Goal: Information Seeking & Learning: Learn about a topic

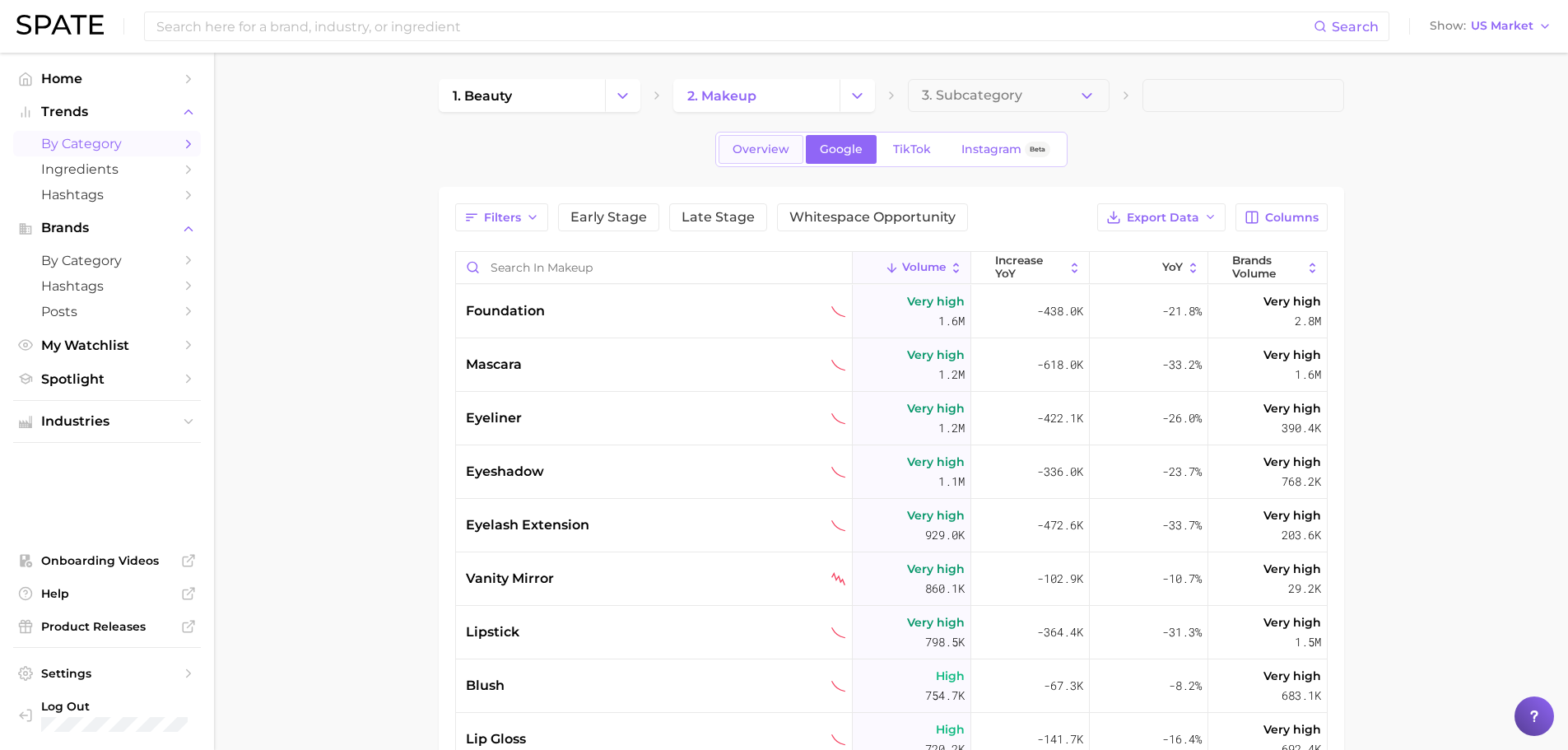
click at [750, 148] on span "Overview" at bounding box center [761, 149] width 57 height 14
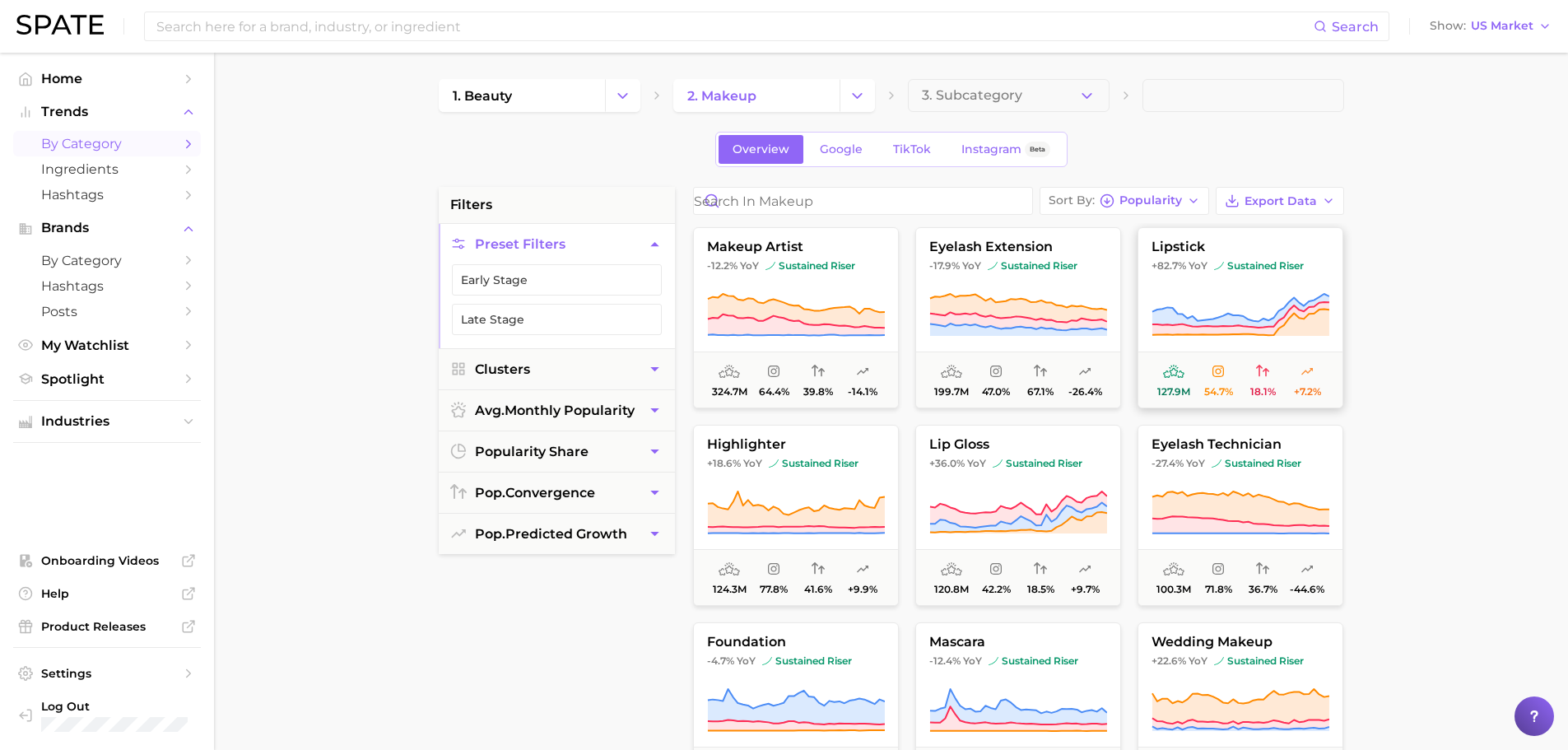
click at [1246, 287] on button "lipstick +82.7% YoY sustained riser 127.9m 54.7% 18.1% +7.2%" at bounding box center [1240, 317] width 206 height 181
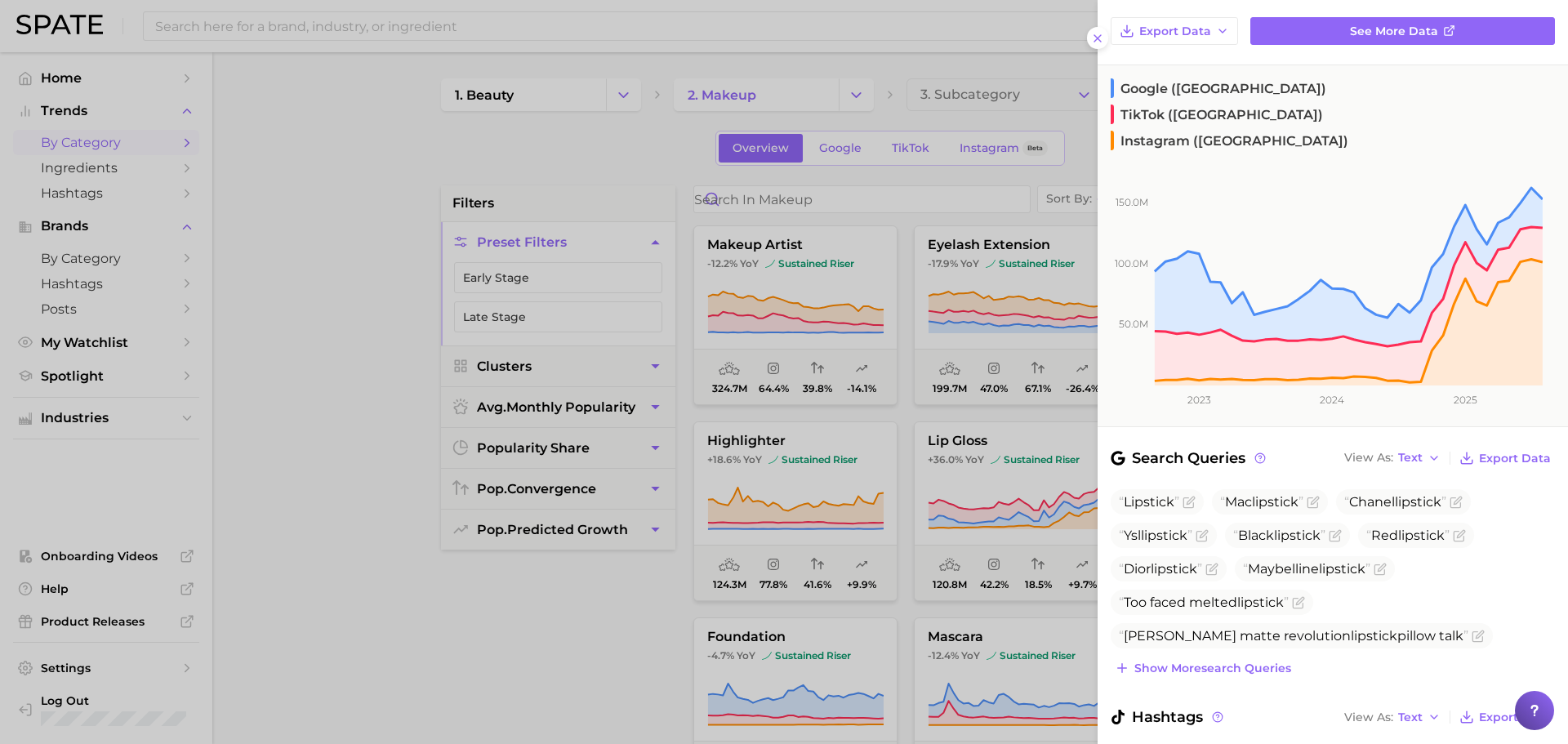
scroll to position [163, 0]
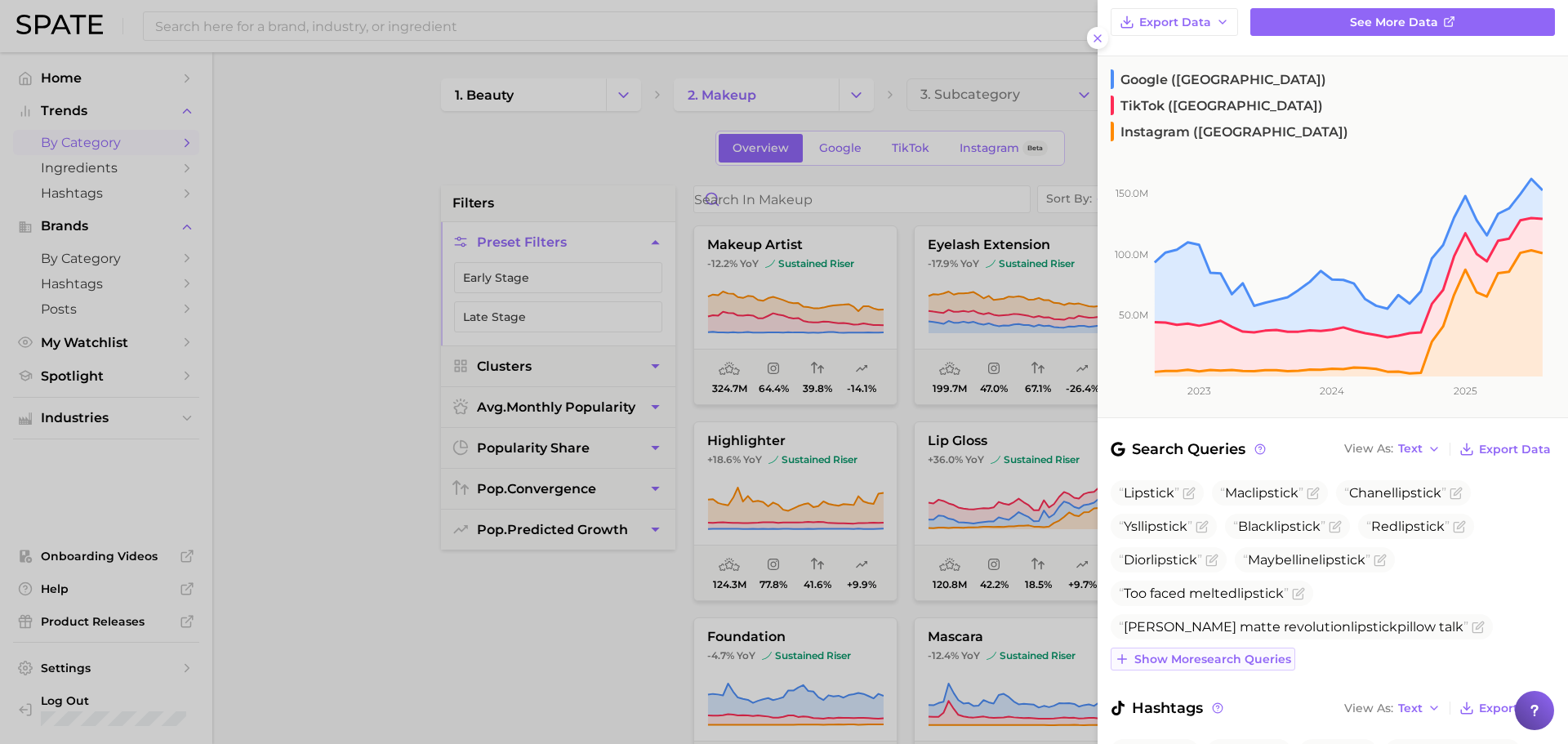
click at [1245, 652] on span "Show more search queries" at bounding box center [1212, 659] width 156 height 14
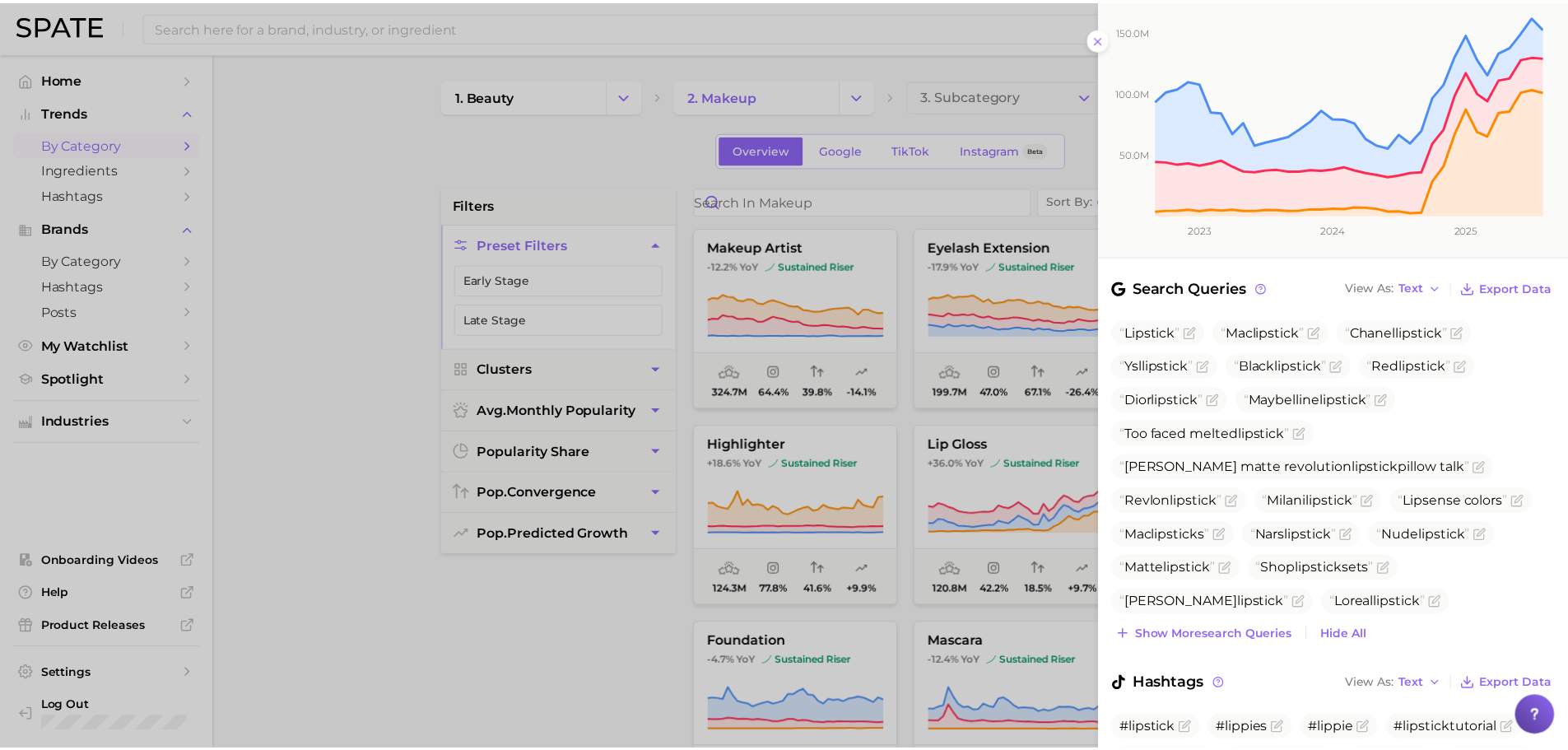
scroll to position [411, 0]
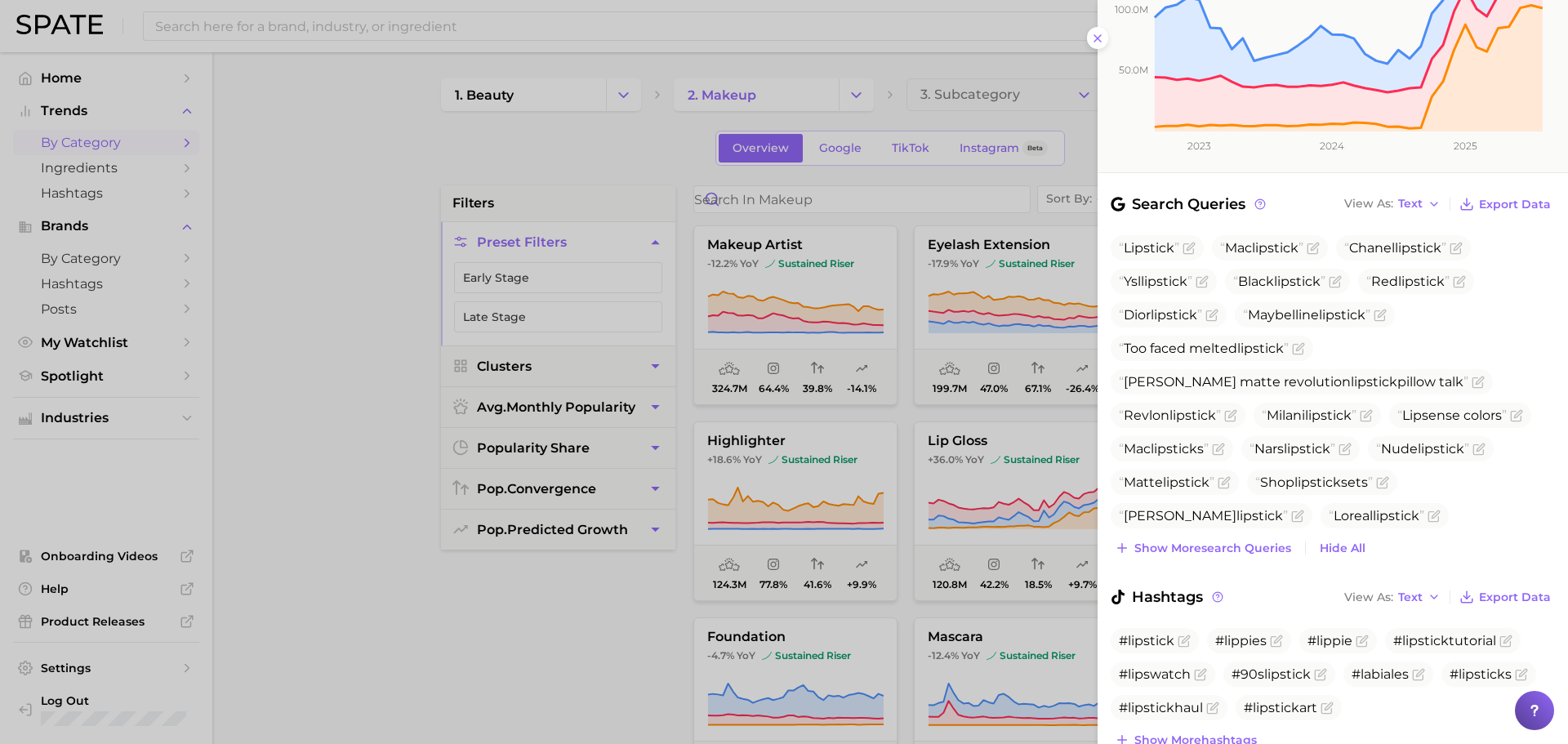
click at [993, 144] on div at bounding box center [784, 372] width 1568 height 744
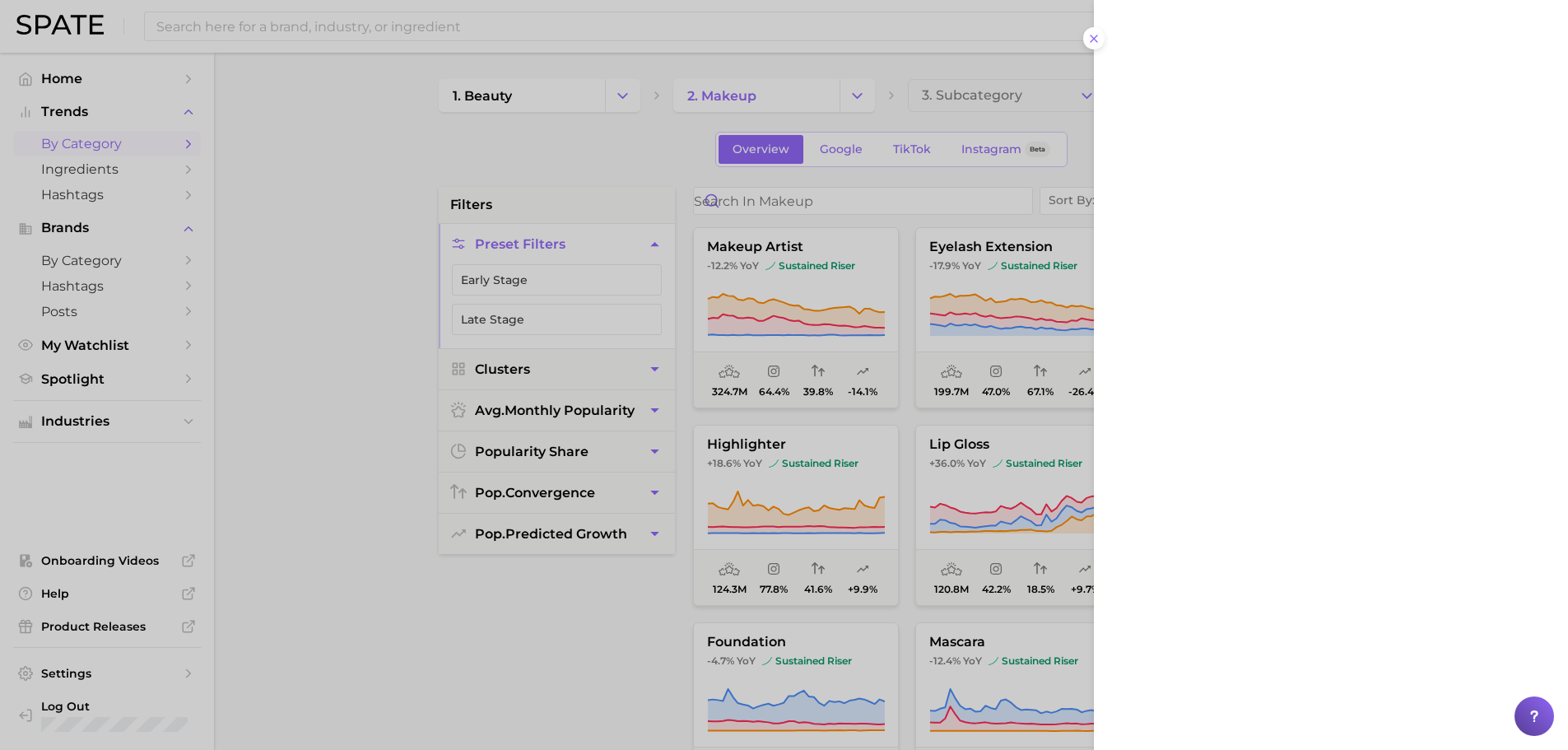
scroll to position [0, 0]
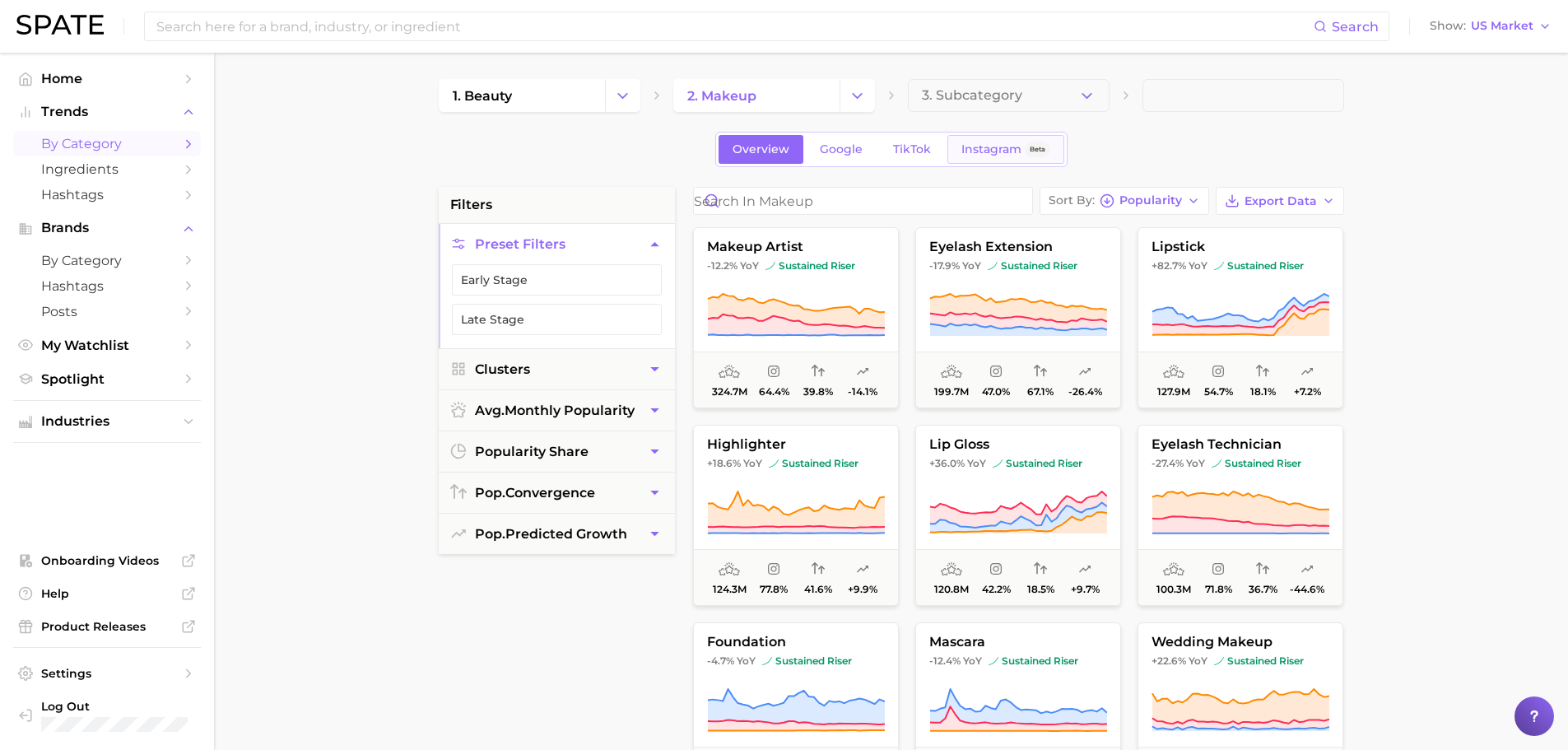
click at [995, 151] on span "Instagram" at bounding box center [991, 149] width 60 height 14
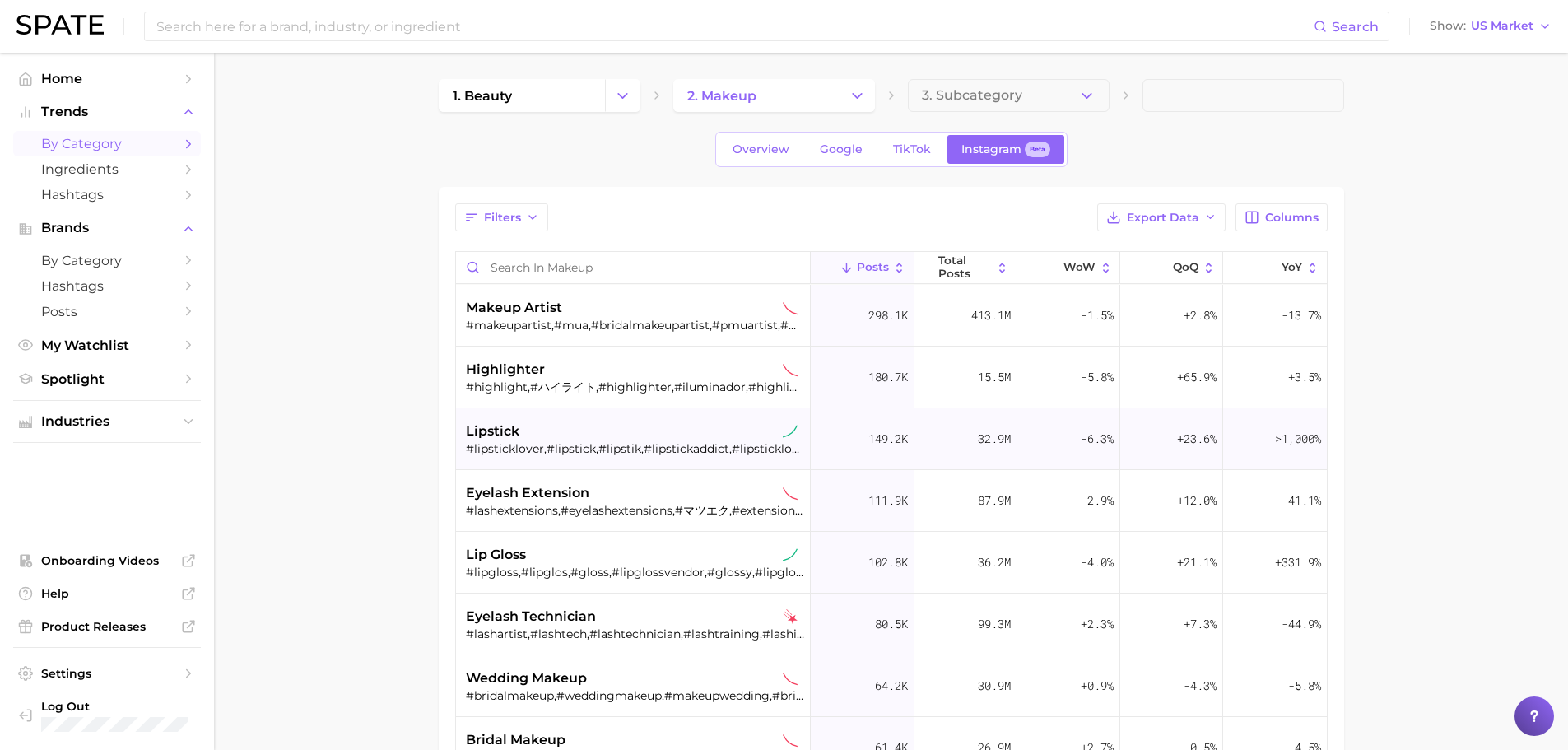
click at [686, 439] on div "lipstick" at bounding box center [634, 431] width 338 height 20
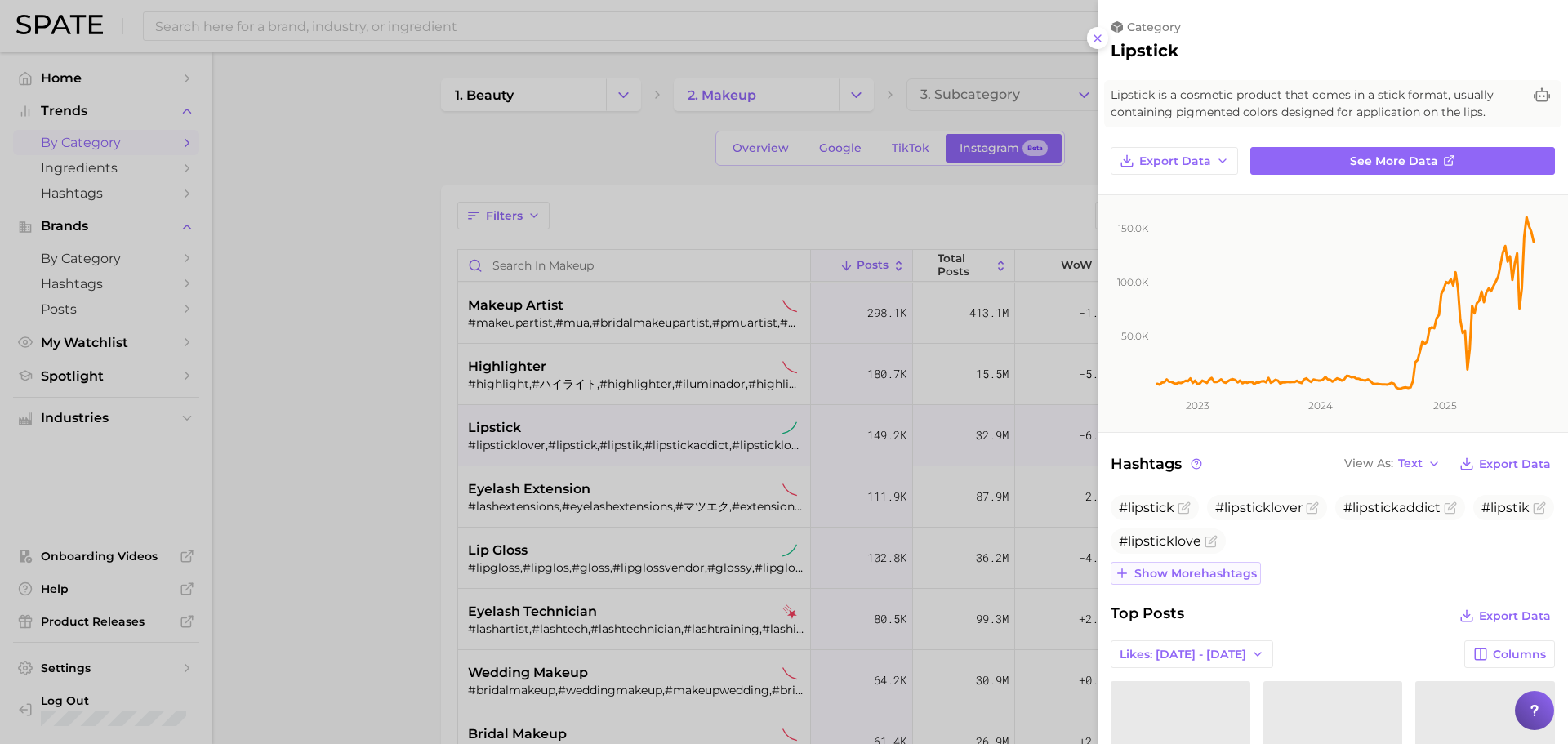
click at [1176, 578] on span "Show more hashtags" at bounding box center [1195, 574] width 123 height 14
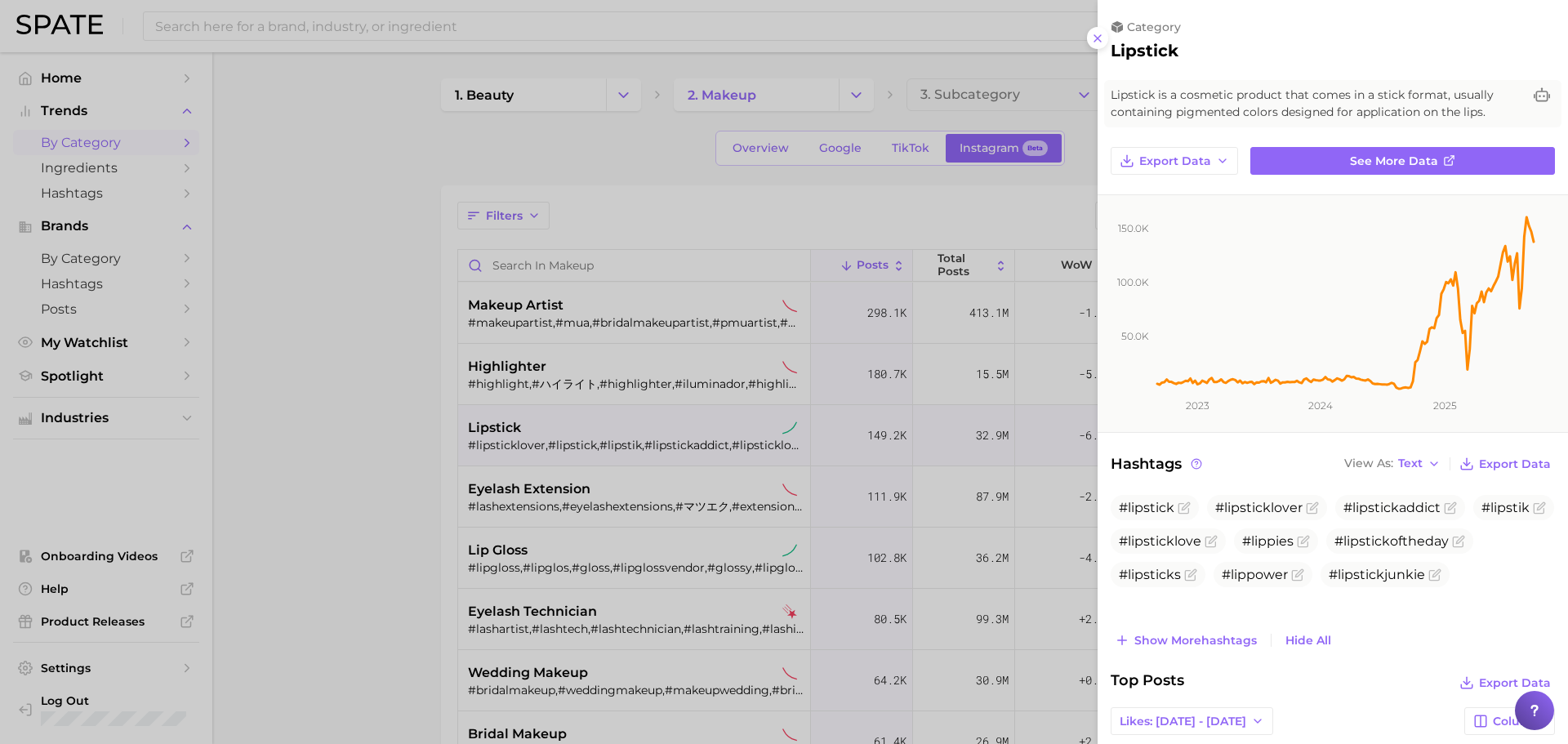
click at [292, 537] on div at bounding box center [784, 372] width 1568 height 744
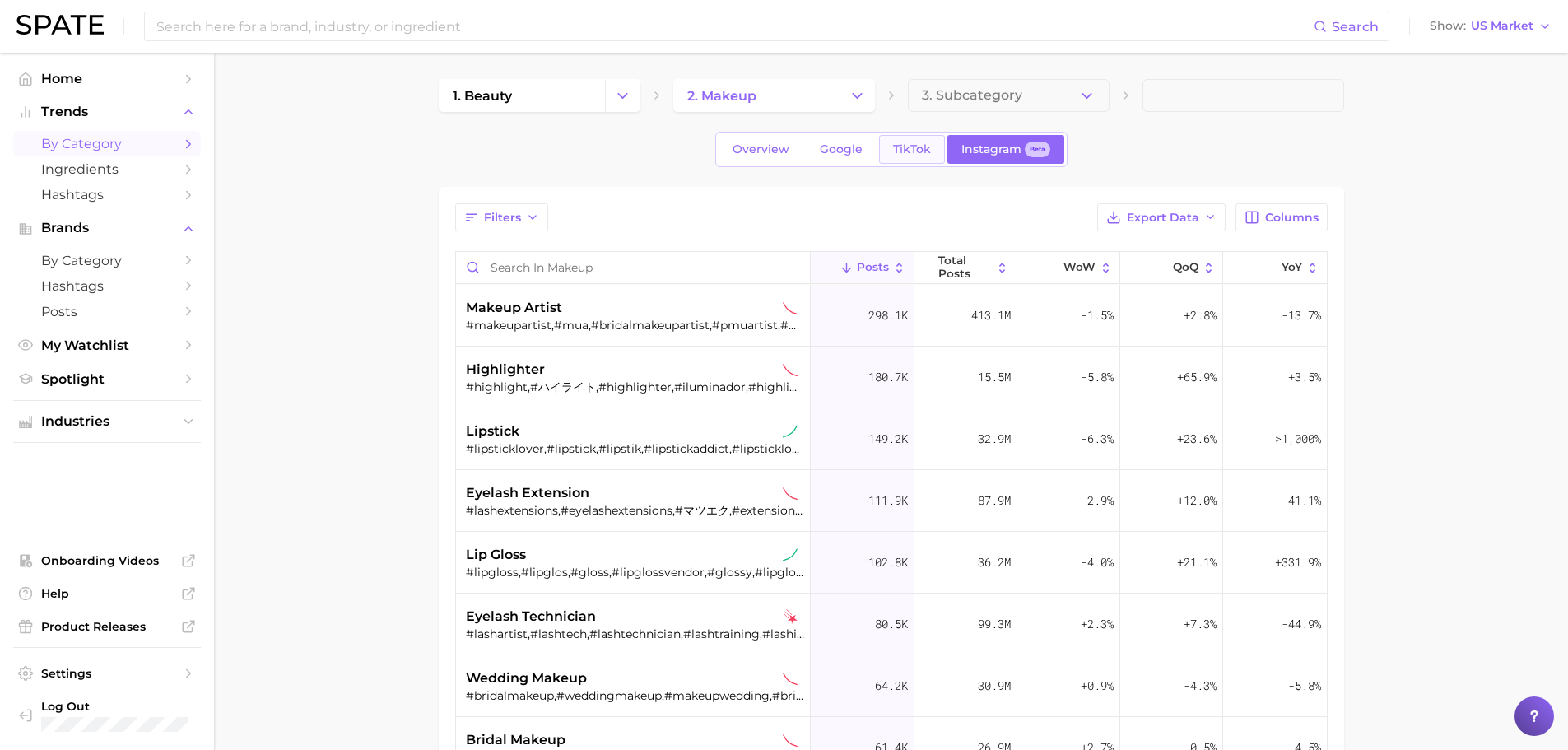
click at [897, 144] on span "TikTok" at bounding box center [911, 149] width 38 height 14
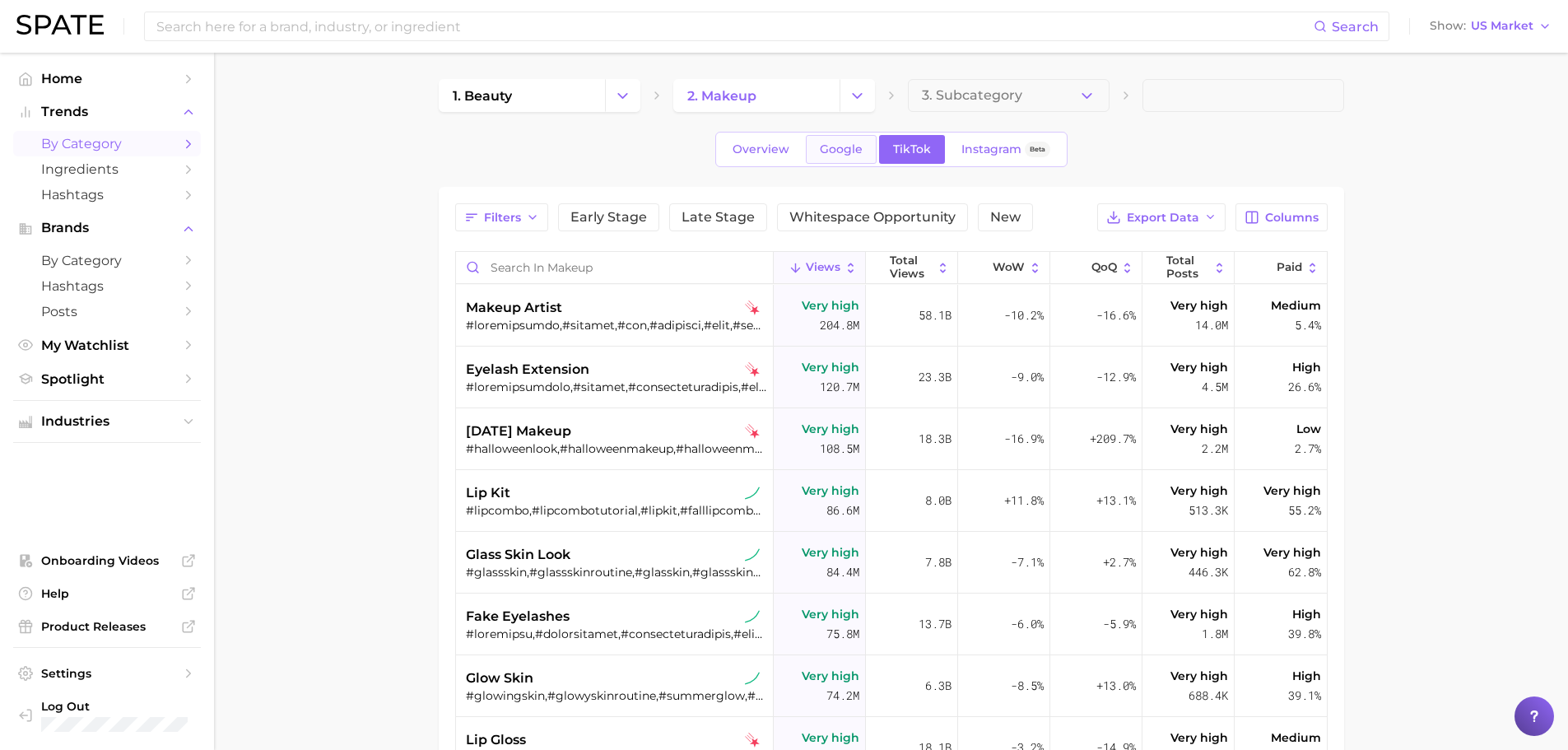
click at [822, 154] on span "Google" at bounding box center [841, 149] width 43 height 14
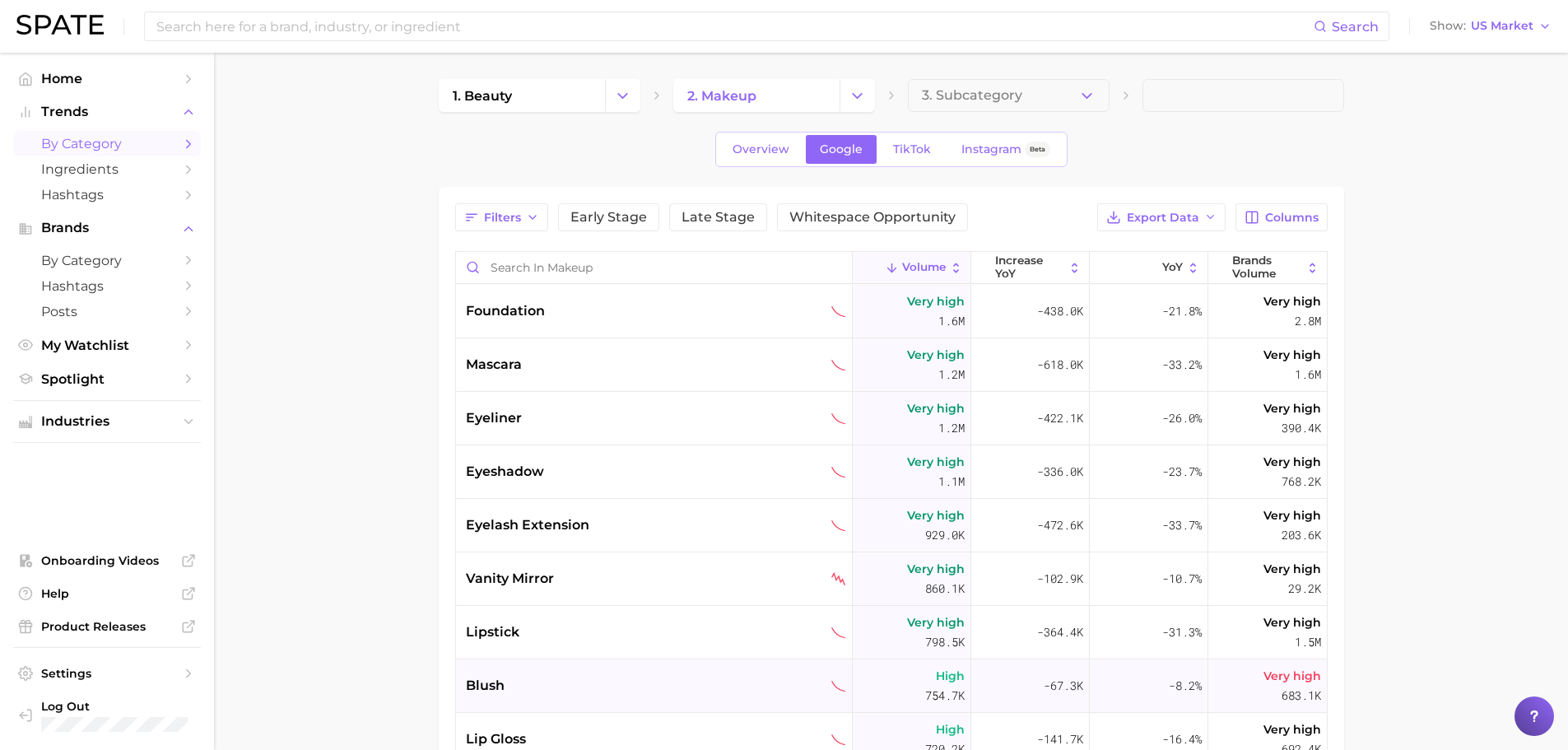
click at [674, 659] on div "blush" at bounding box center [655, 686] width 397 height 53
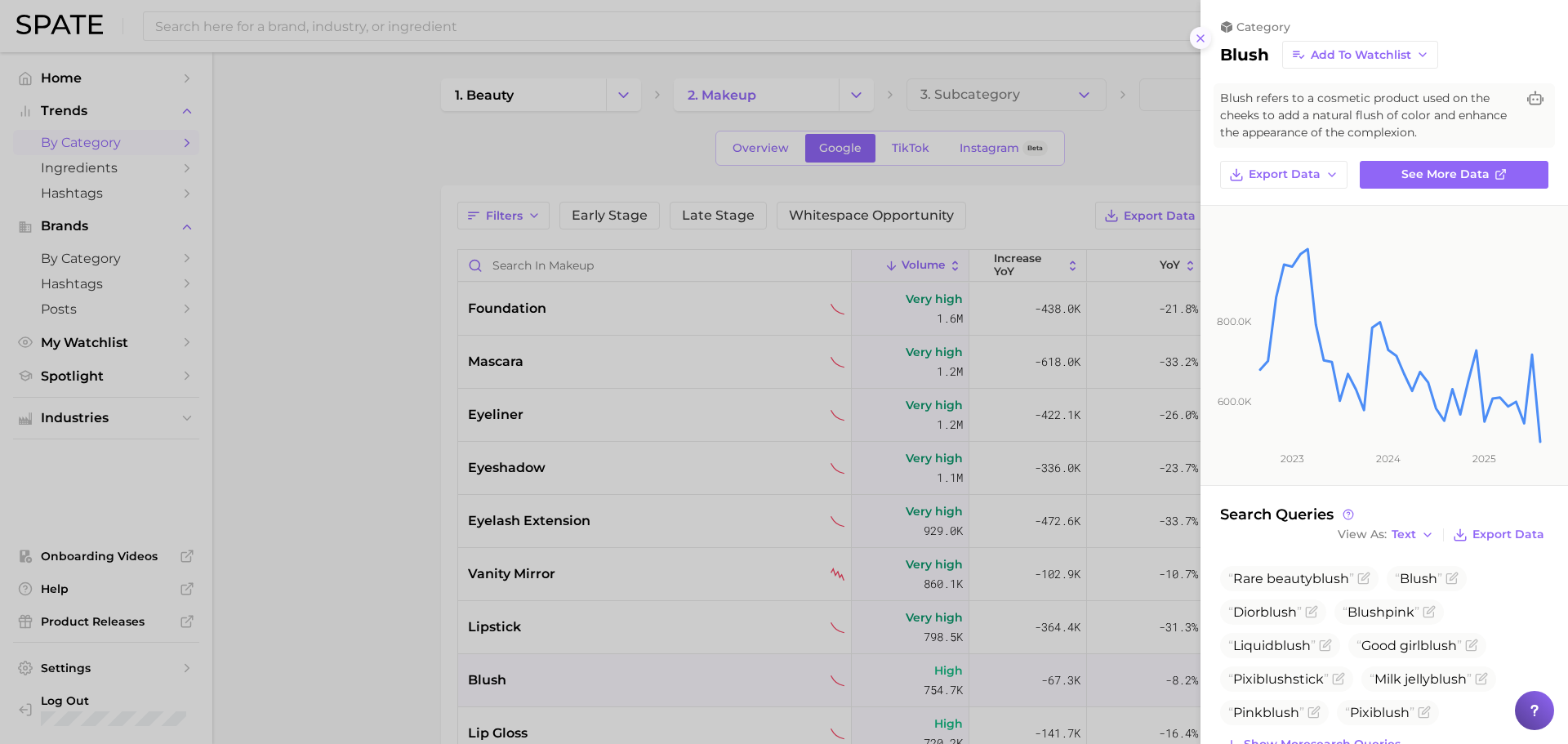
click at [1198, 41] on line at bounding box center [1200, 38] width 7 height 7
